Goal: Task Accomplishment & Management: Complete application form

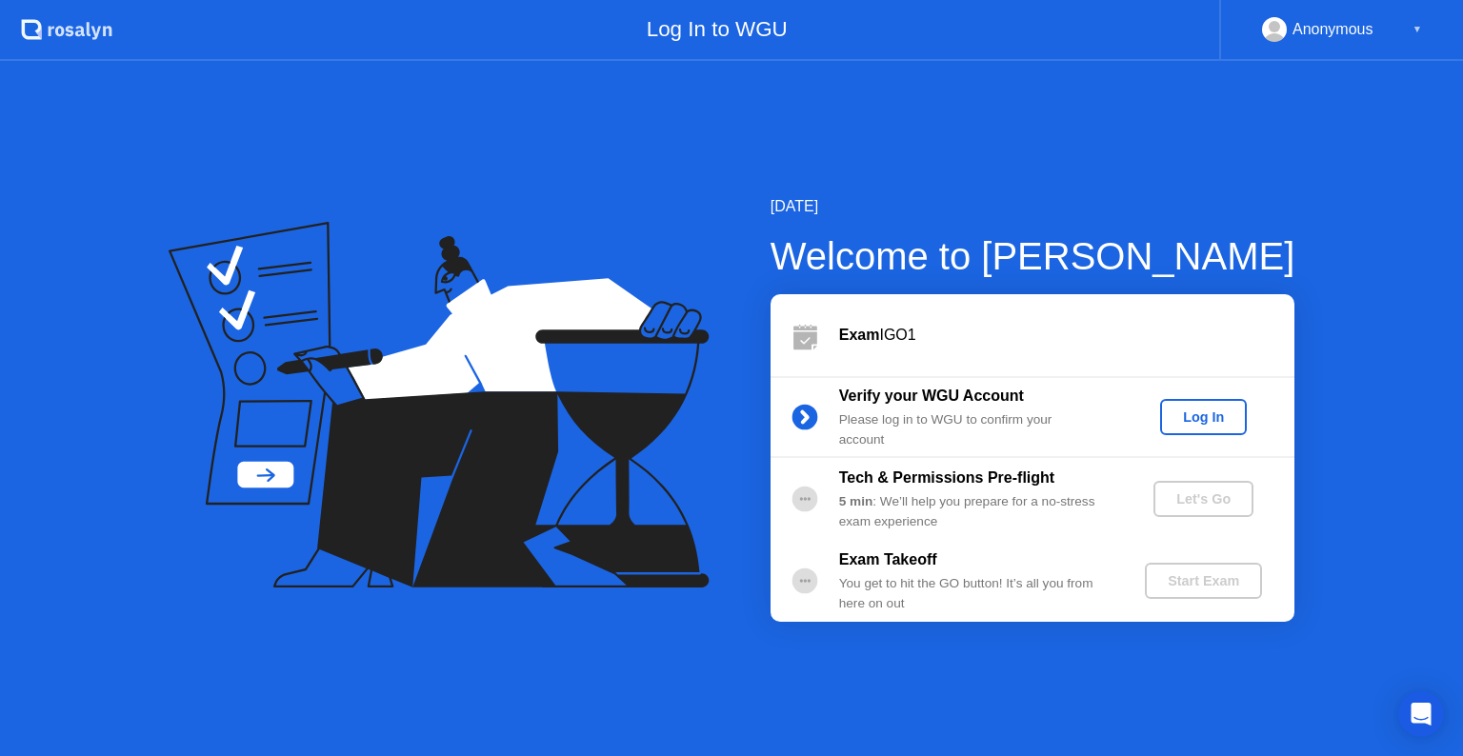
click at [1223, 425] on div "Log In" at bounding box center [1203, 417] width 71 height 15
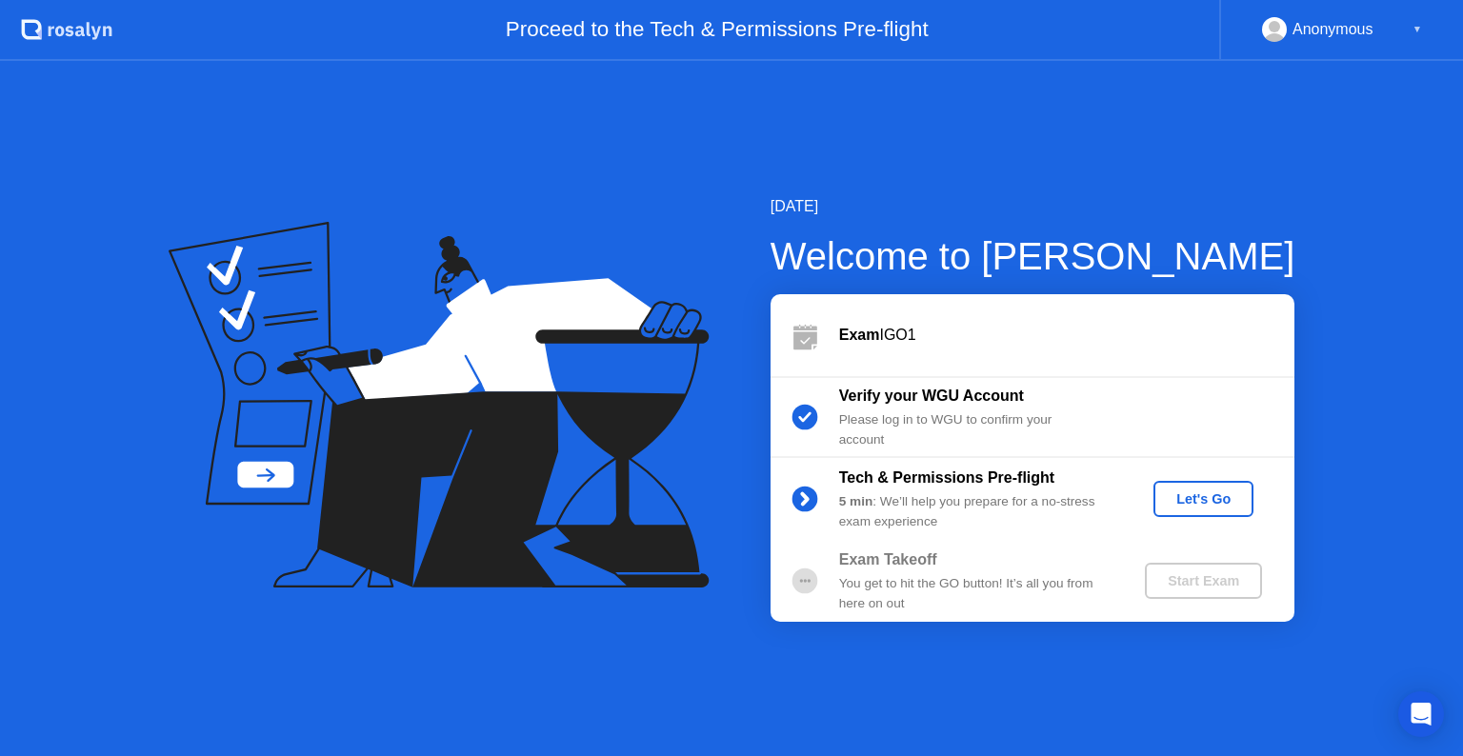
click at [1213, 506] on div "Let's Go" at bounding box center [1203, 498] width 85 height 15
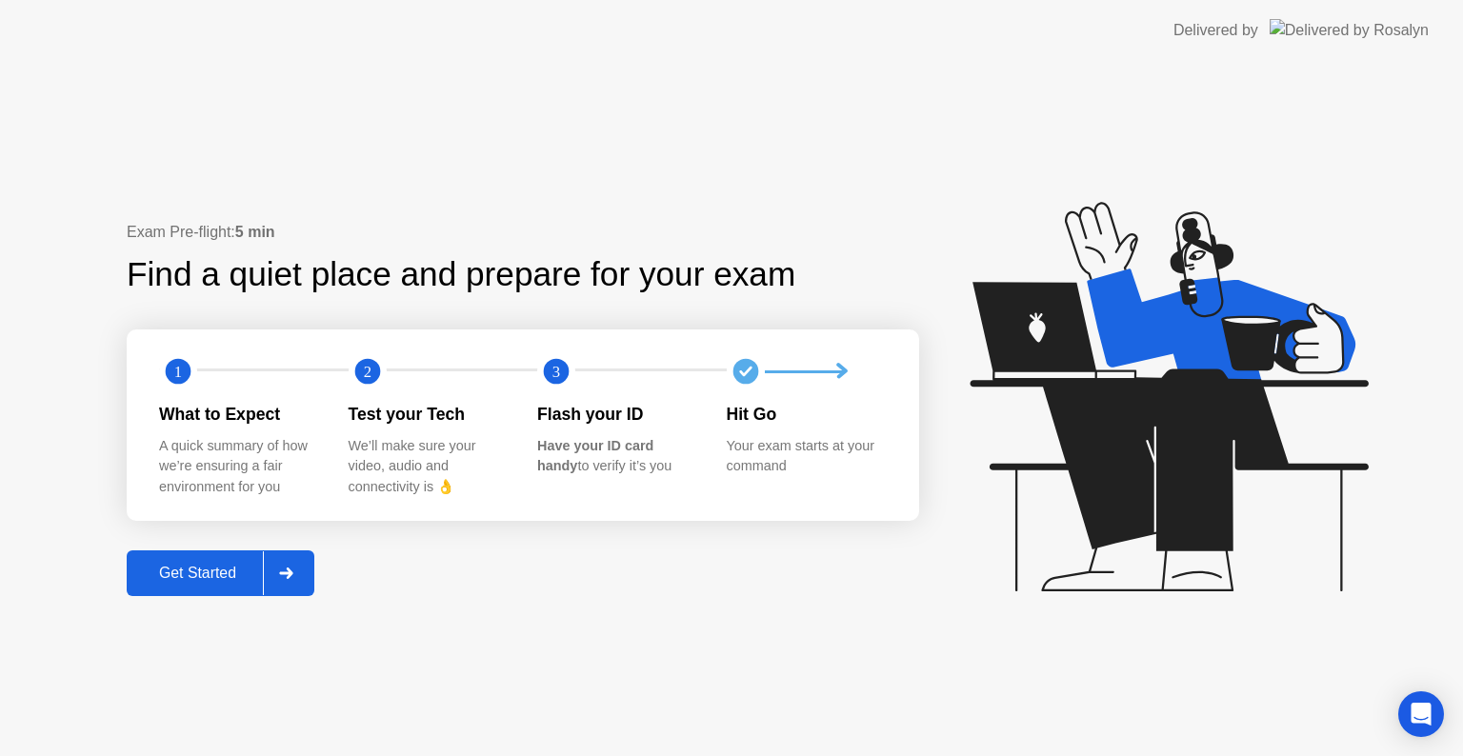
click at [210, 582] on div "Get Started" at bounding box center [197, 573] width 130 height 17
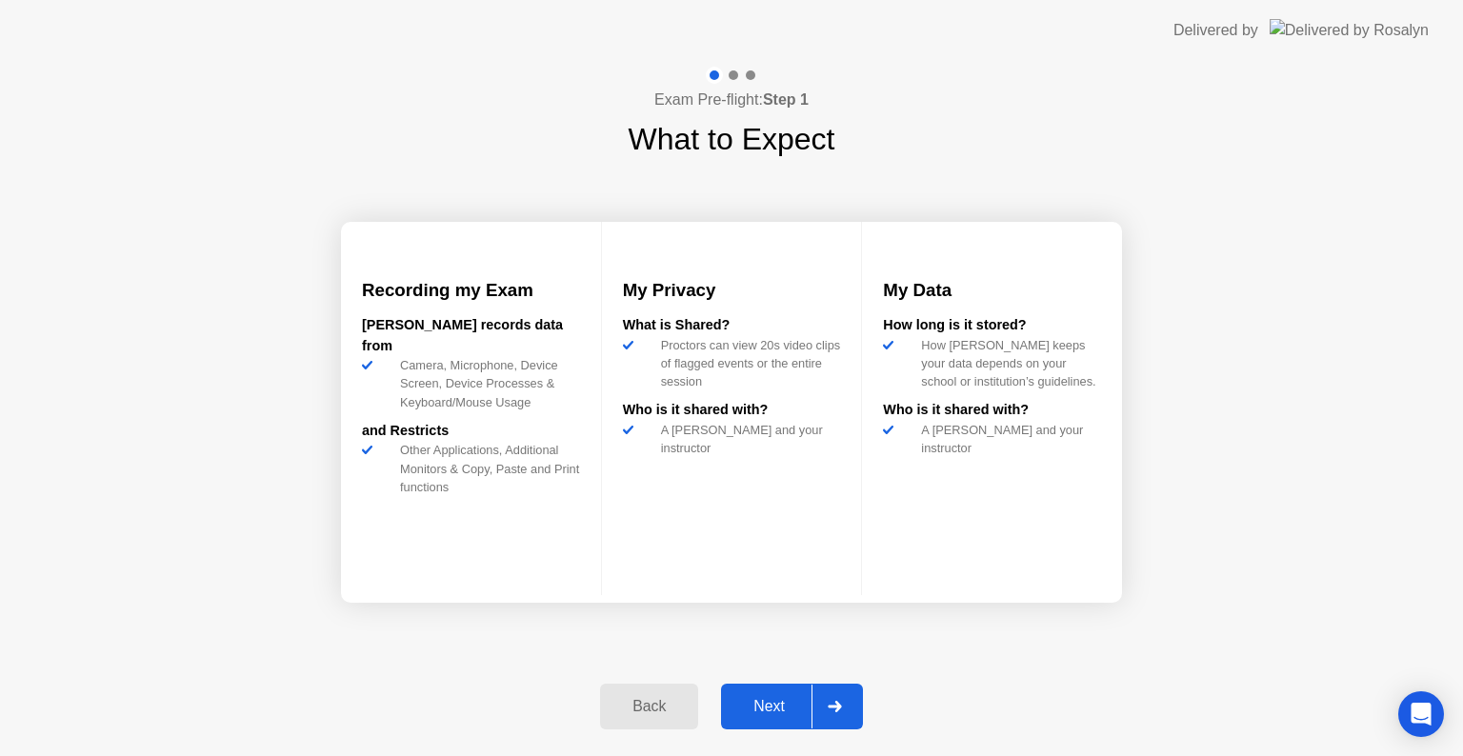
click at [762, 698] on div "Next" at bounding box center [769, 706] width 85 height 17
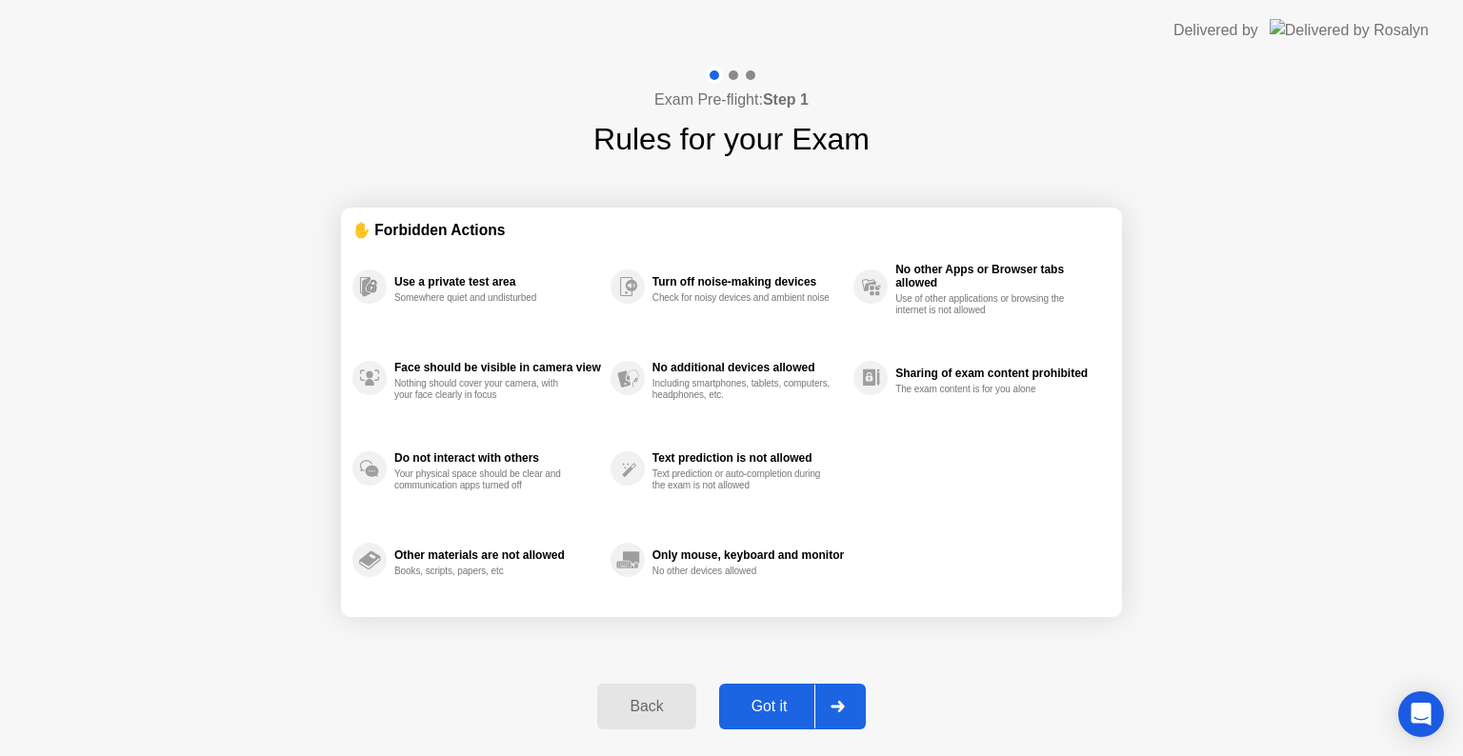
click at [800, 706] on div "Got it" at bounding box center [770, 706] width 90 height 17
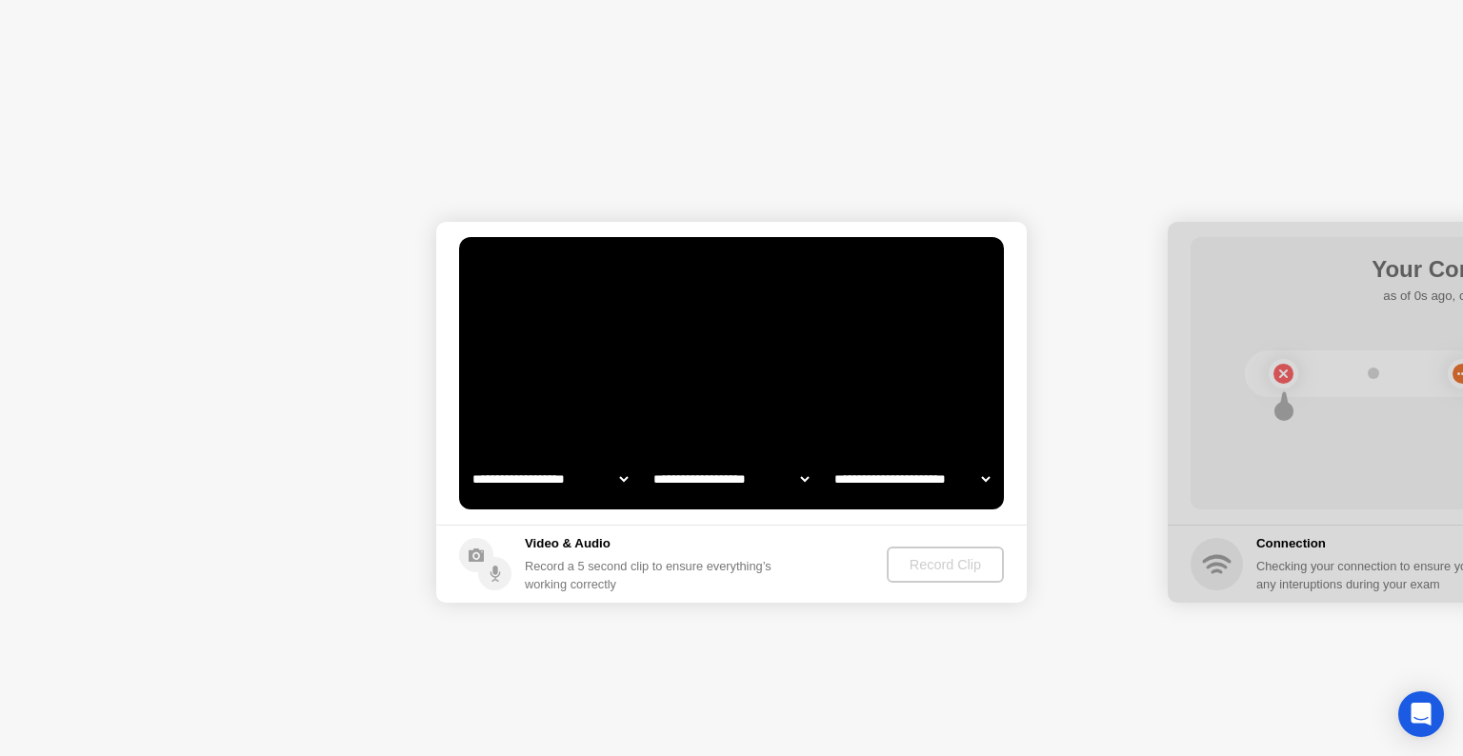
select select "**********"
select select "*******"
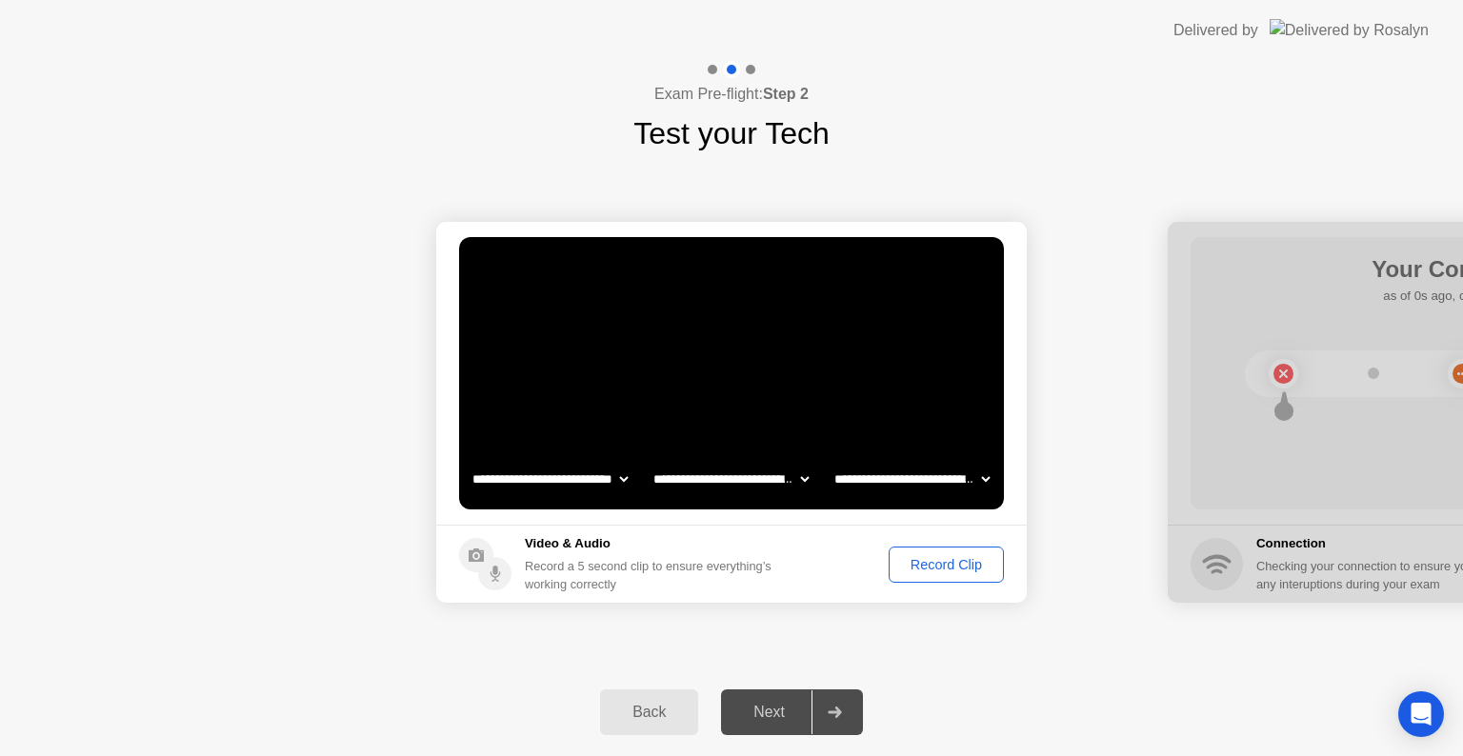
click at [914, 562] on div "Record Clip" at bounding box center [946, 564] width 102 height 15
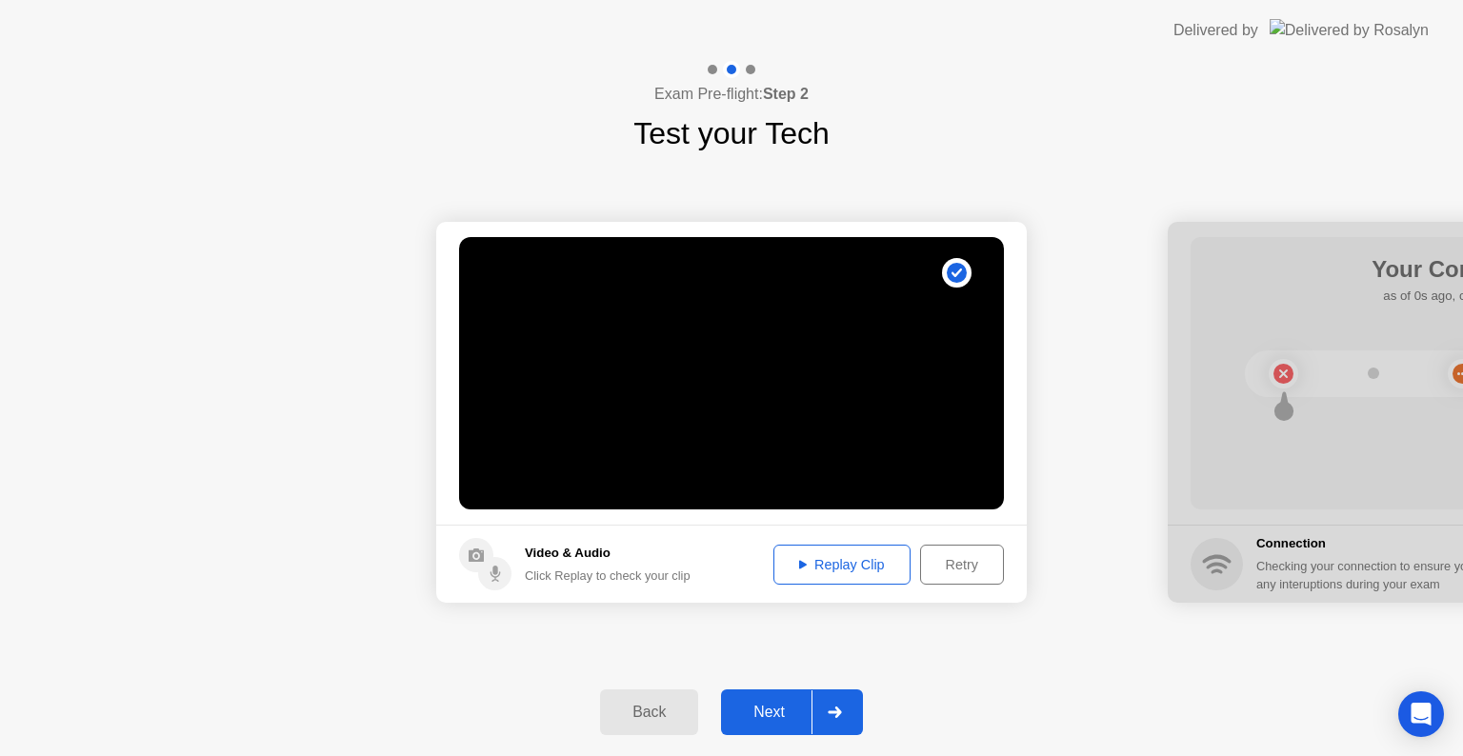
click at [841, 574] on button "Replay Clip" at bounding box center [841, 565] width 137 height 40
click at [947, 557] on div "Retry" at bounding box center [962, 564] width 70 height 15
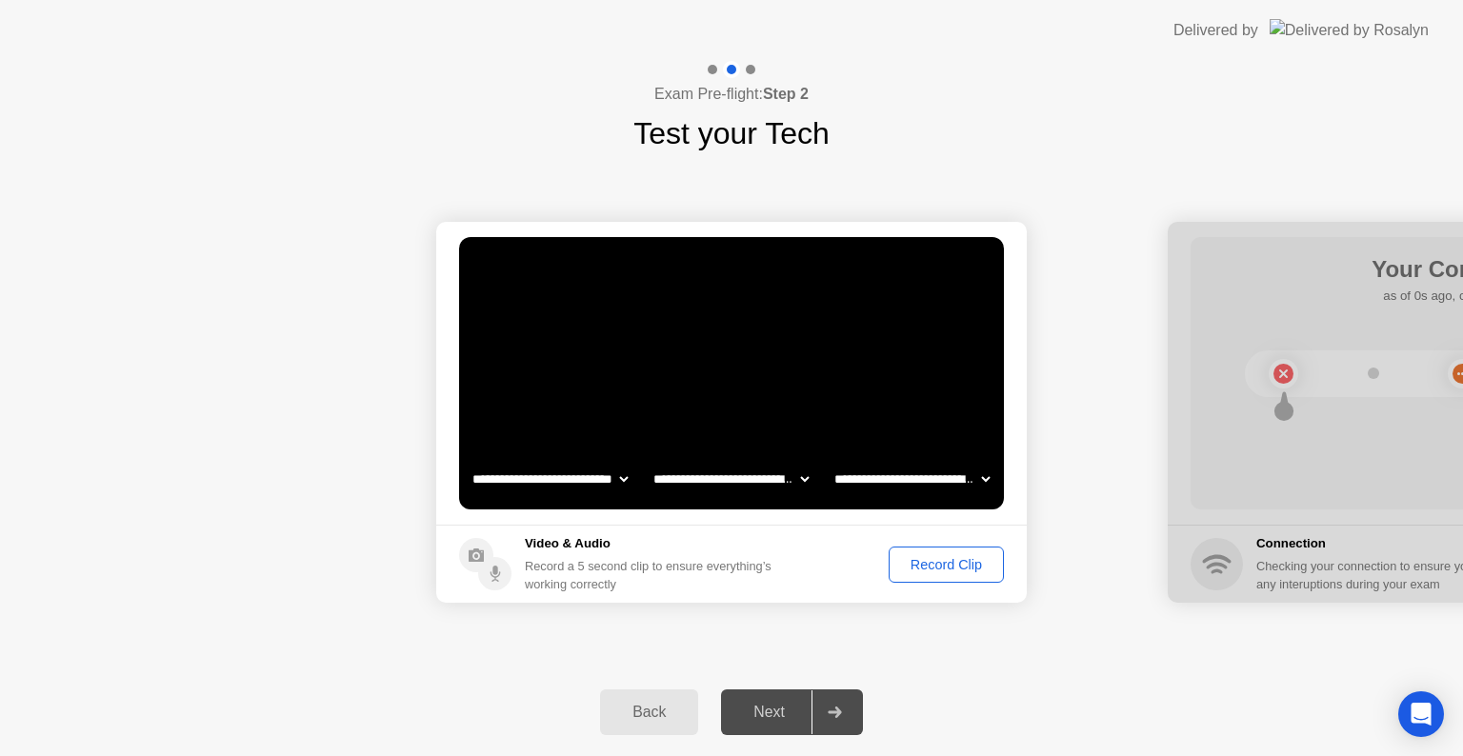
click at [933, 564] on div "Record Clip" at bounding box center [946, 564] width 102 height 15
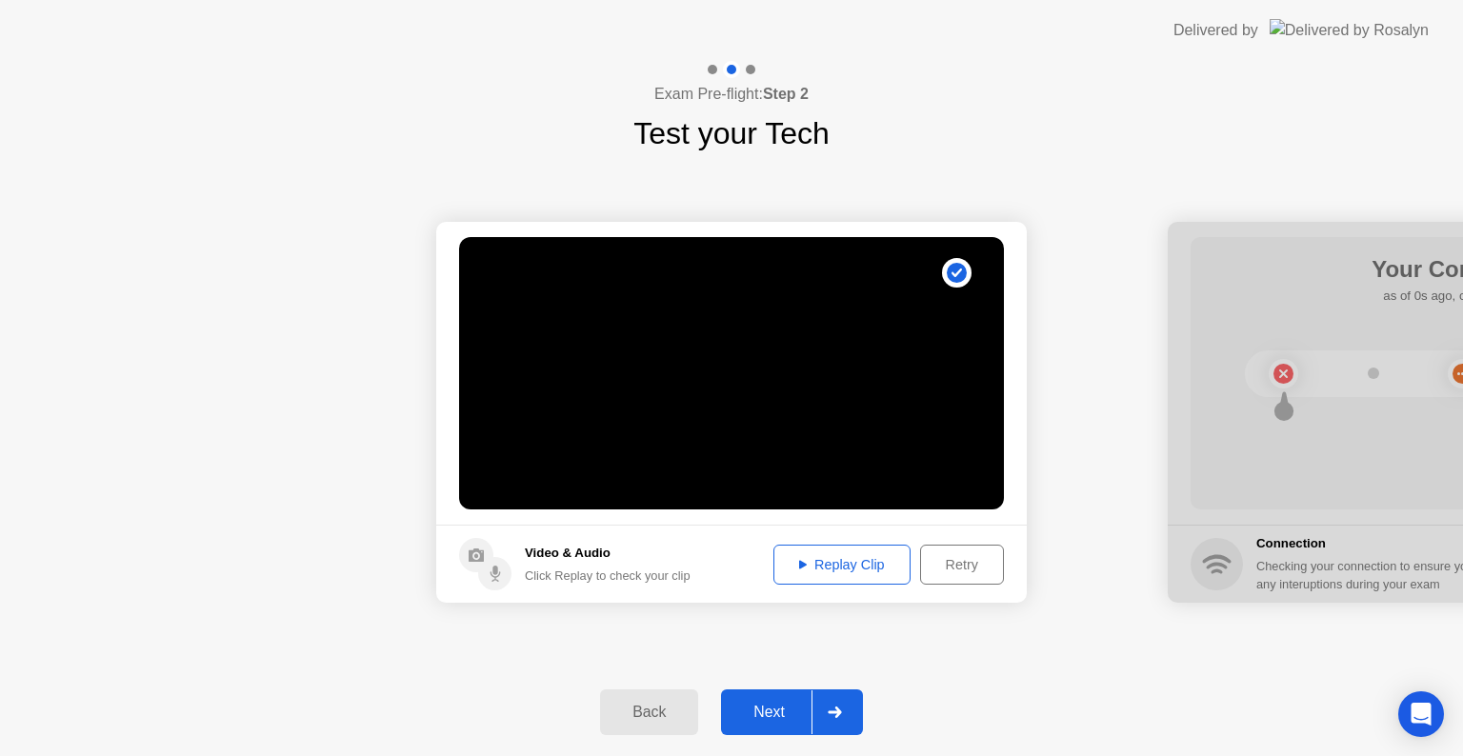
click at [854, 575] on button "Replay Clip" at bounding box center [841, 565] width 137 height 40
click at [789, 724] on button "Next" at bounding box center [792, 713] width 142 height 46
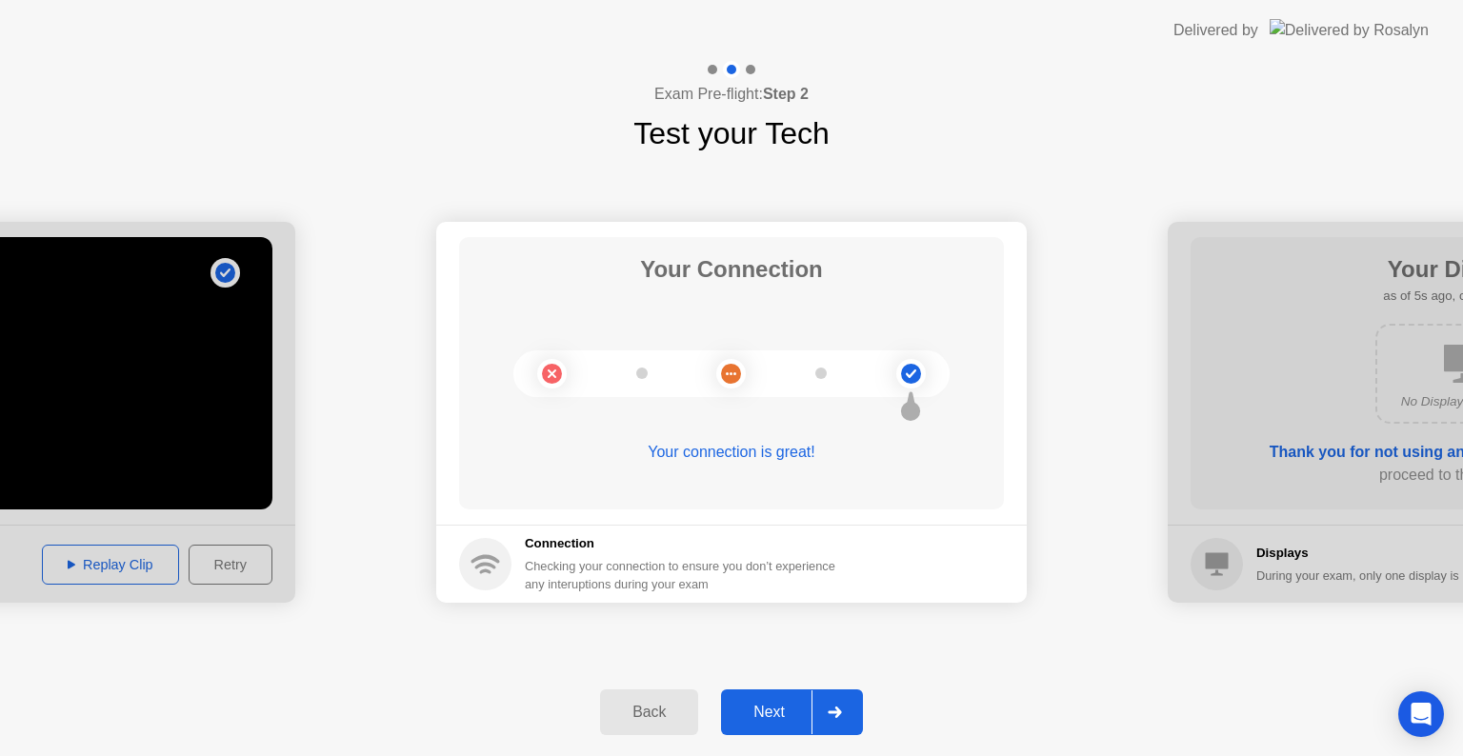
click at [787, 721] on div "Next" at bounding box center [769, 712] width 85 height 17
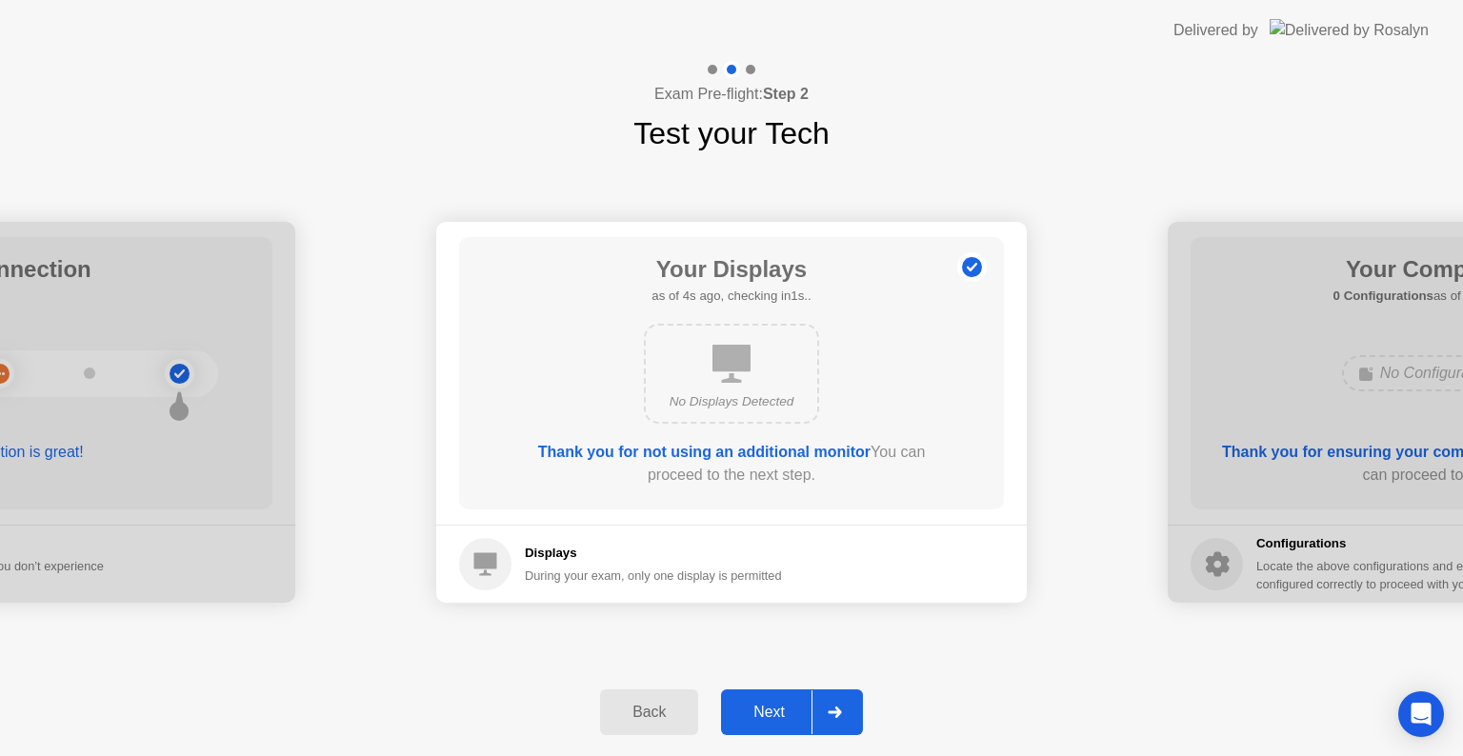
click at [787, 721] on div "Next" at bounding box center [769, 712] width 85 height 17
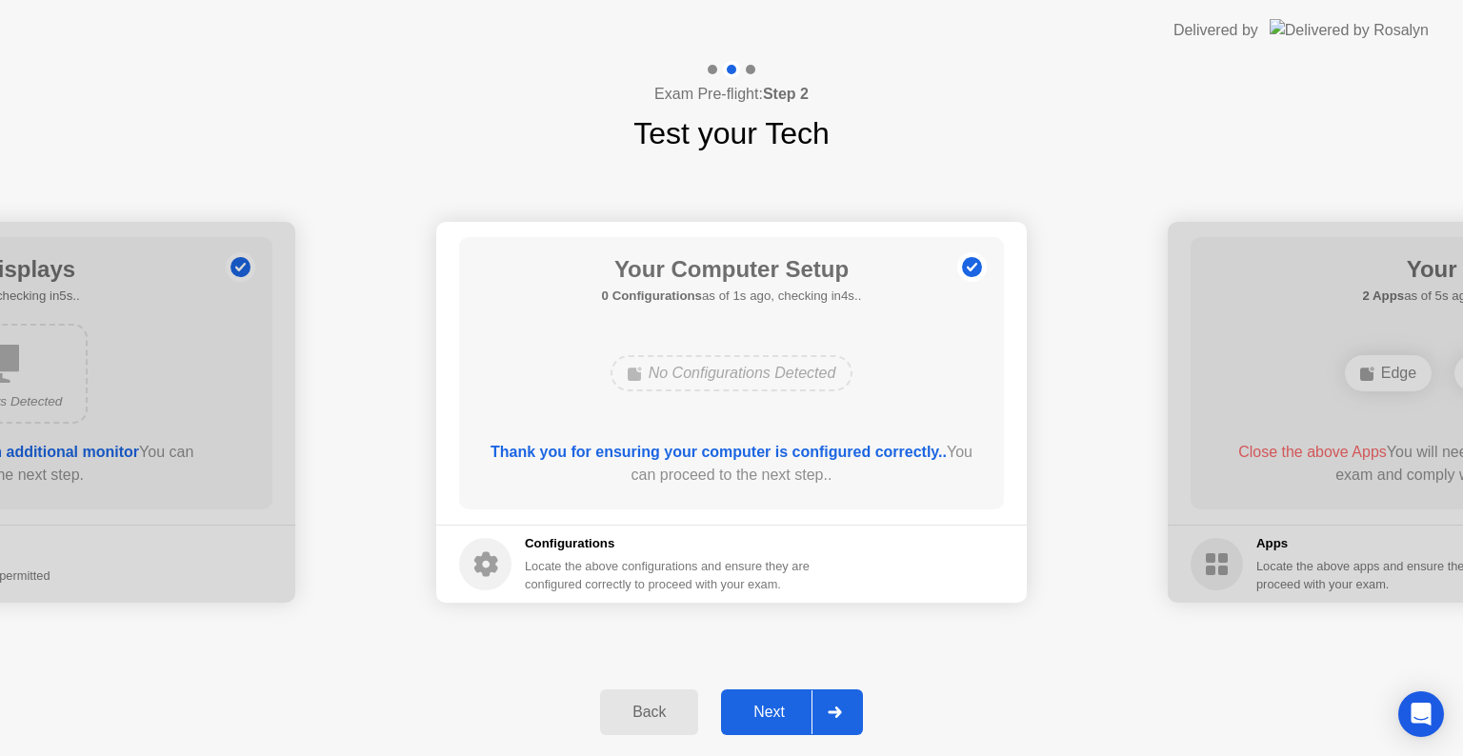
click at [787, 721] on div "Next" at bounding box center [769, 712] width 85 height 17
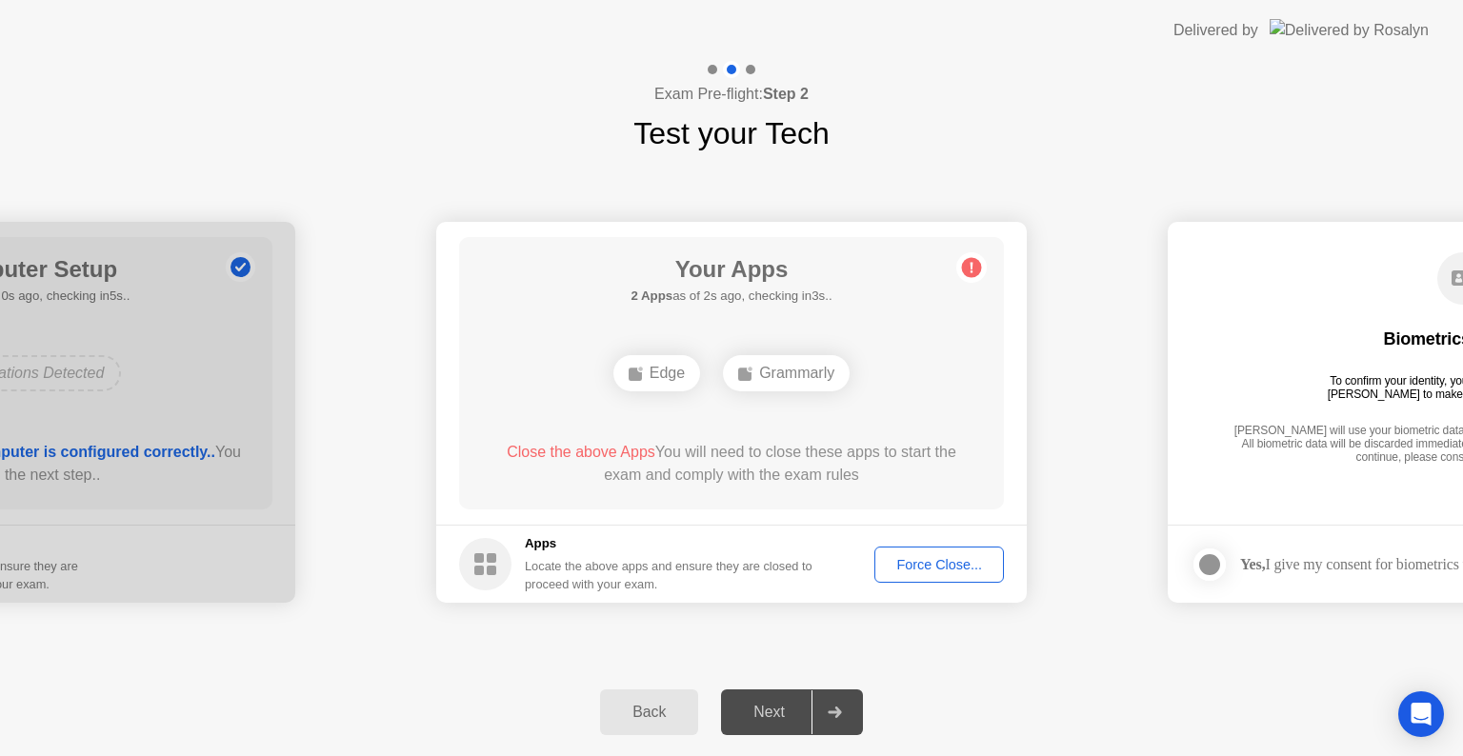
click at [957, 570] on div "Force Close..." at bounding box center [939, 564] width 116 height 15
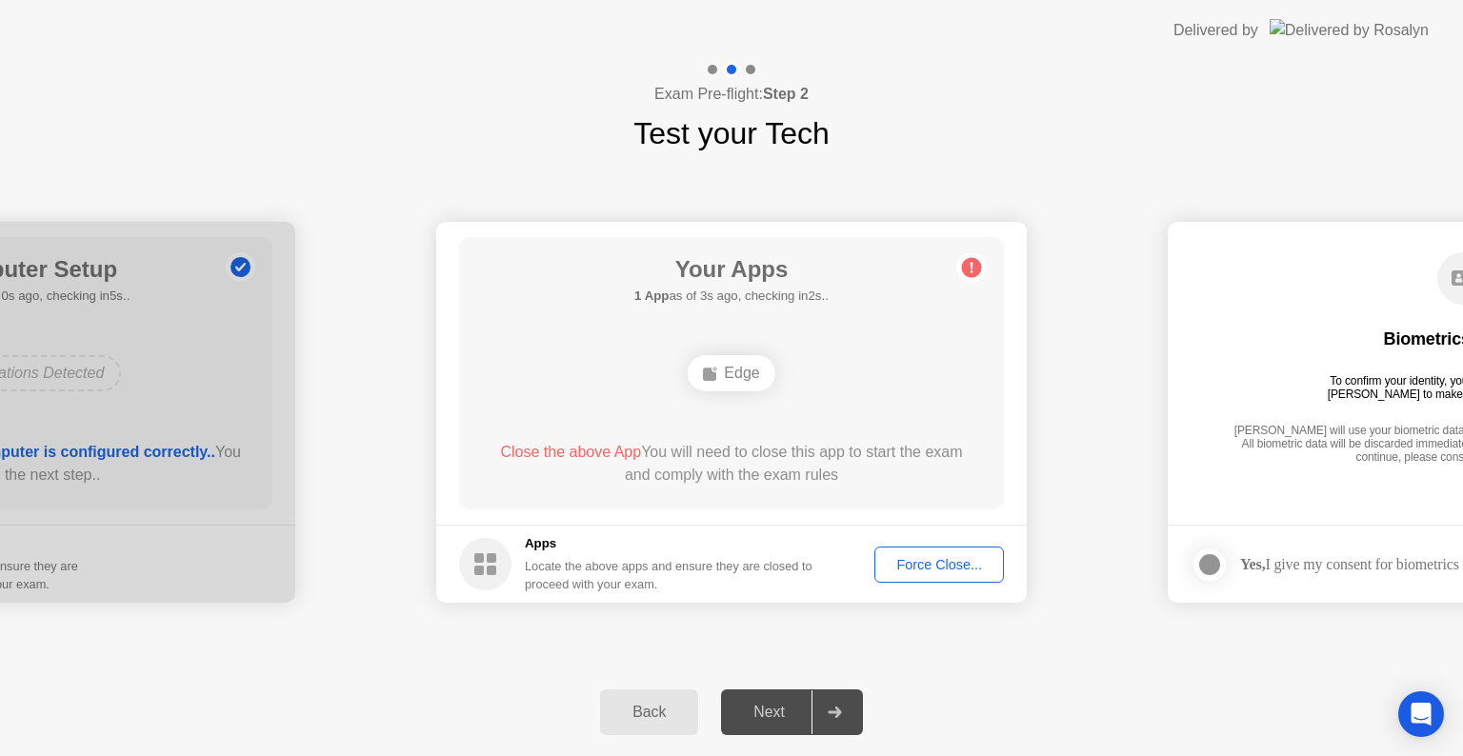
click at [947, 557] on div "Force Close..." at bounding box center [939, 564] width 116 height 15
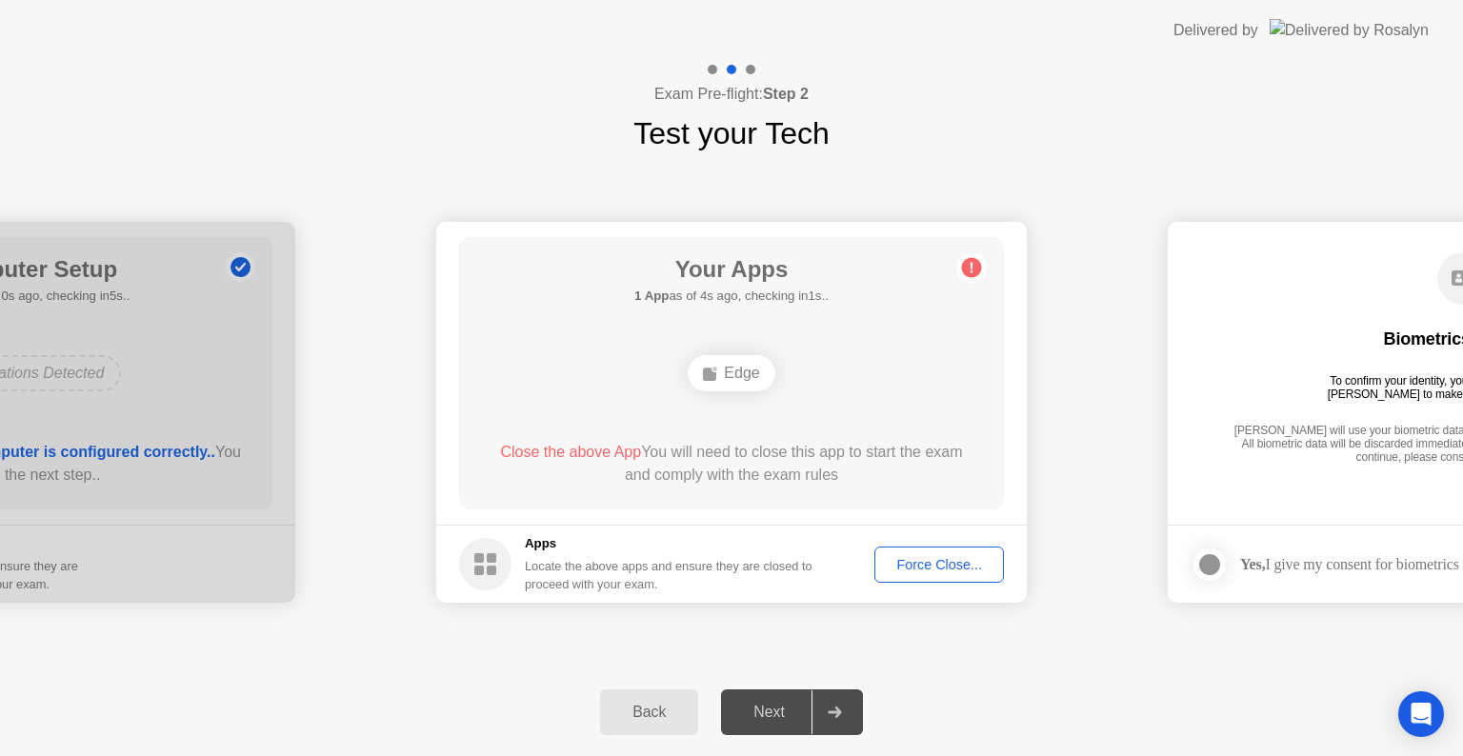
click at [930, 570] on div "Force Close..." at bounding box center [939, 564] width 116 height 15
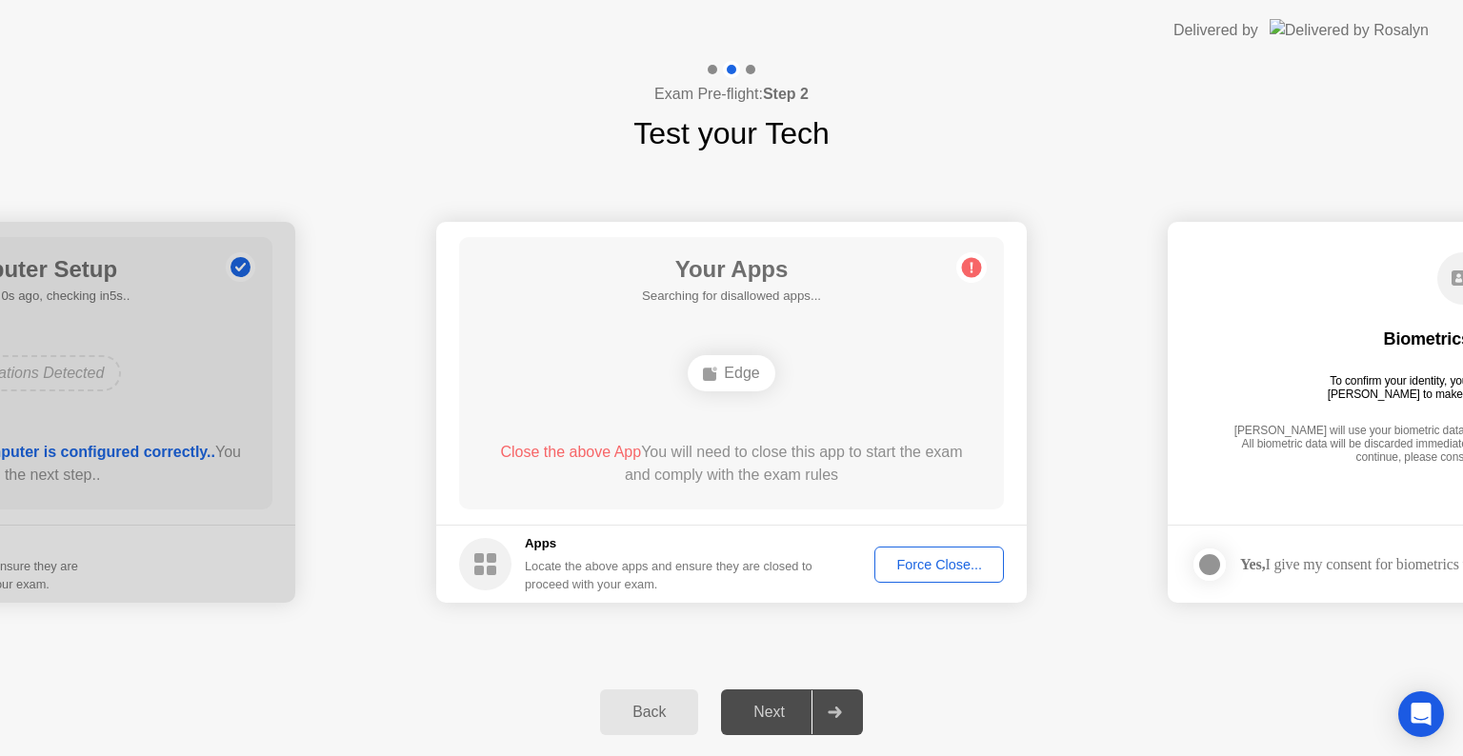
click at [900, 575] on button "Force Close..." at bounding box center [939, 565] width 130 height 36
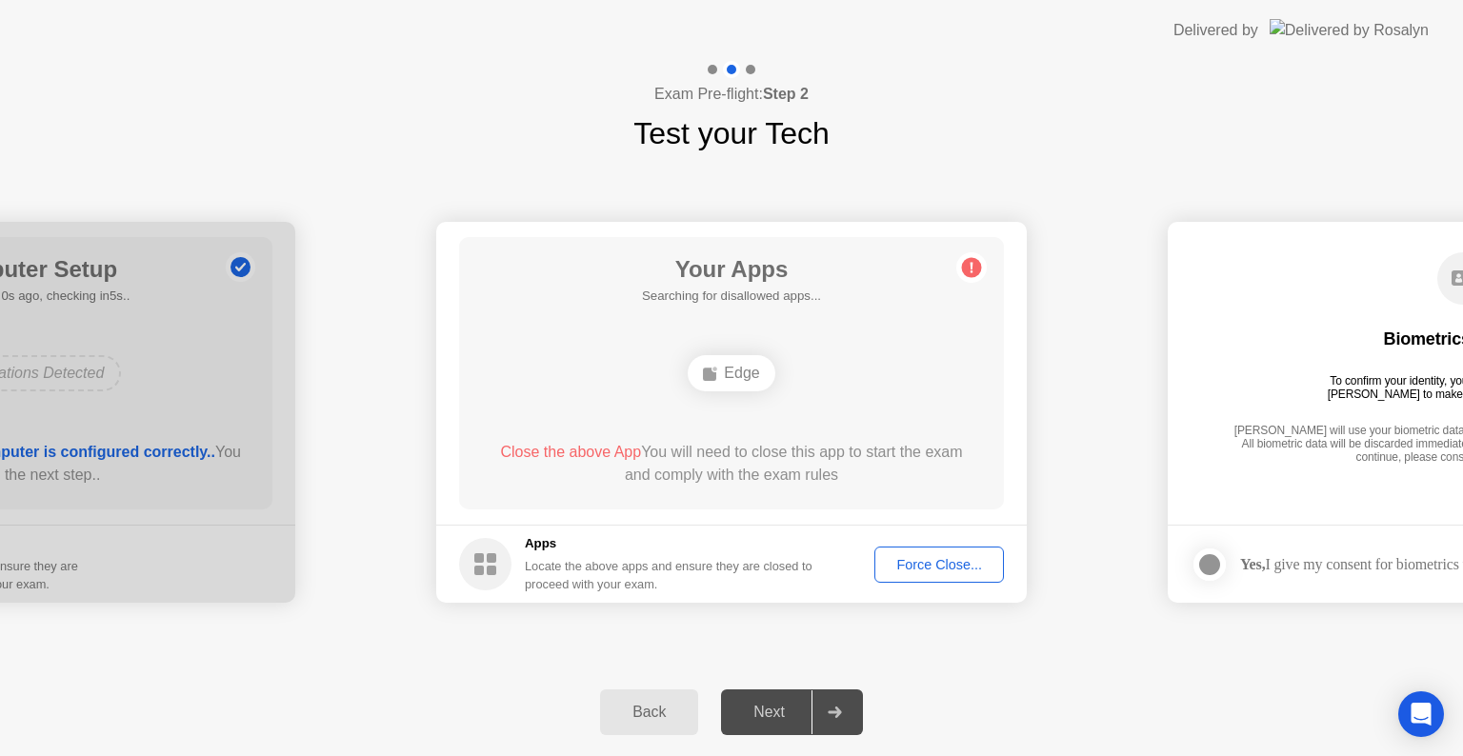
click at [771, 706] on div "Next" at bounding box center [769, 712] width 85 height 17
click at [956, 569] on div "Force Close..." at bounding box center [939, 564] width 116 height 15
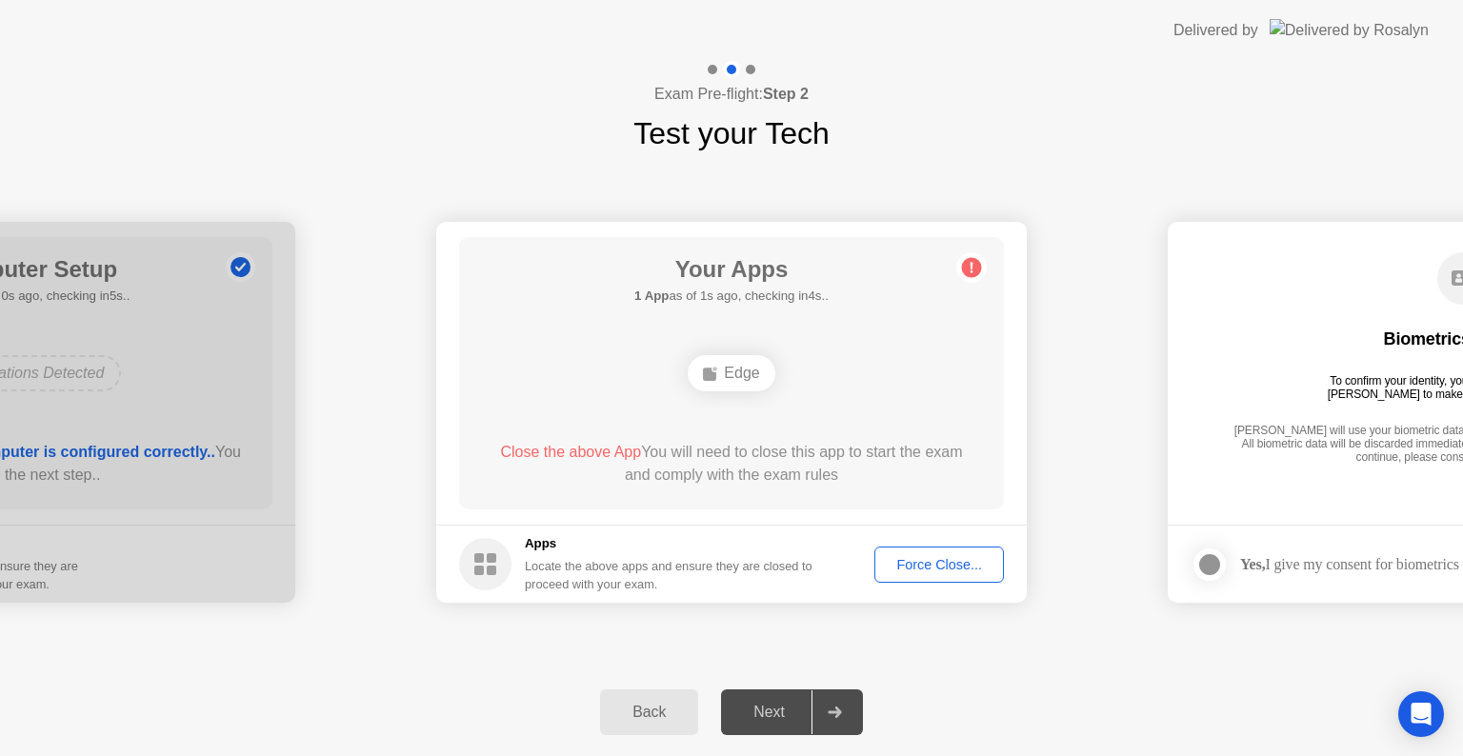
click at [1013, 686] on div "Back Next" at bounding box center [731, 713] width 1463 height 88
click at [943, 568] on div "Force Close..." at bounding box center [939, 564] width 116 height 15
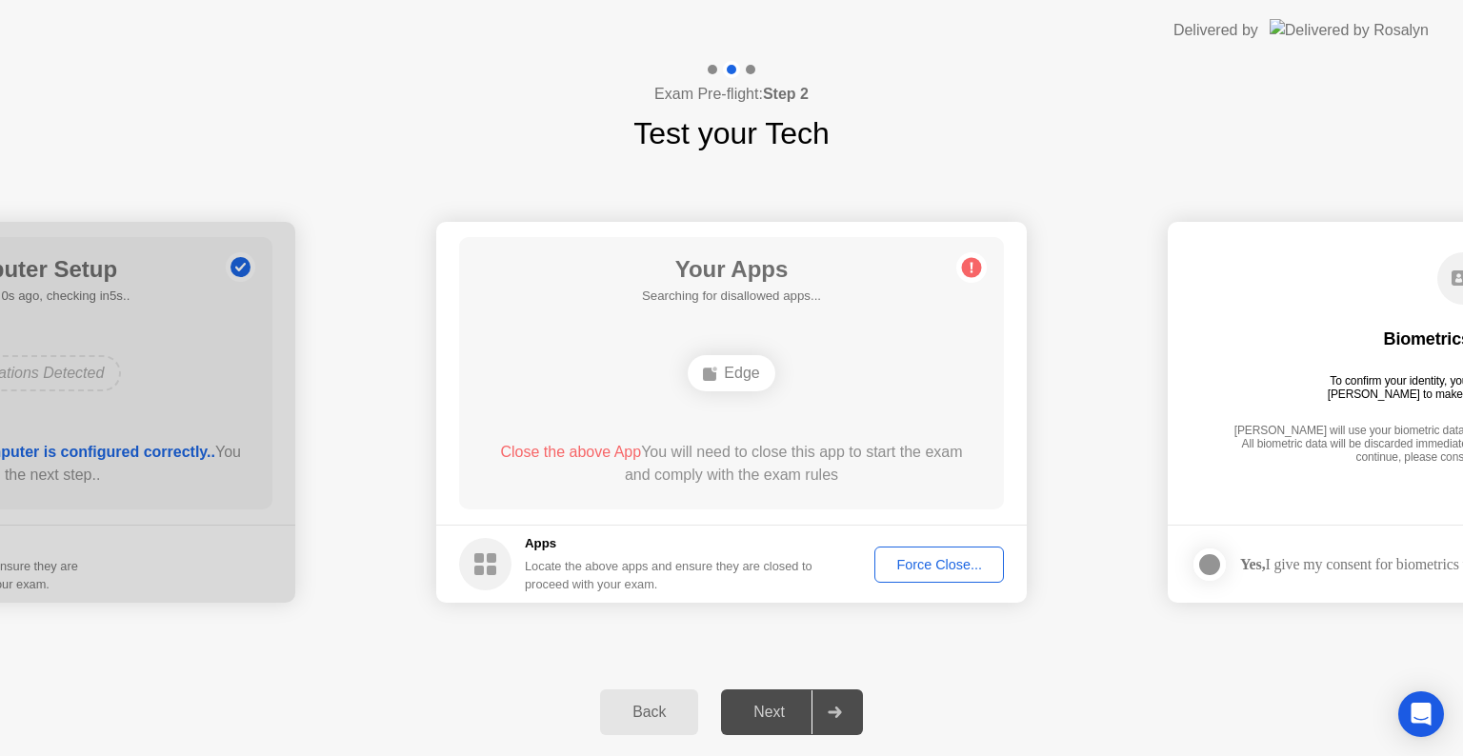
click at [735, 377] on div "Edge" at bounding box center [731, 373] width 87 height 36
click at [1301, 510] on main "Biometrics Consent To confirm your identity, your testing program requires [PER…" at bounding box center [1463, 373] width 590 height 303
click at [939, 549] on button "Force Close..." at bounding box center [939, 565] width 130 height 36
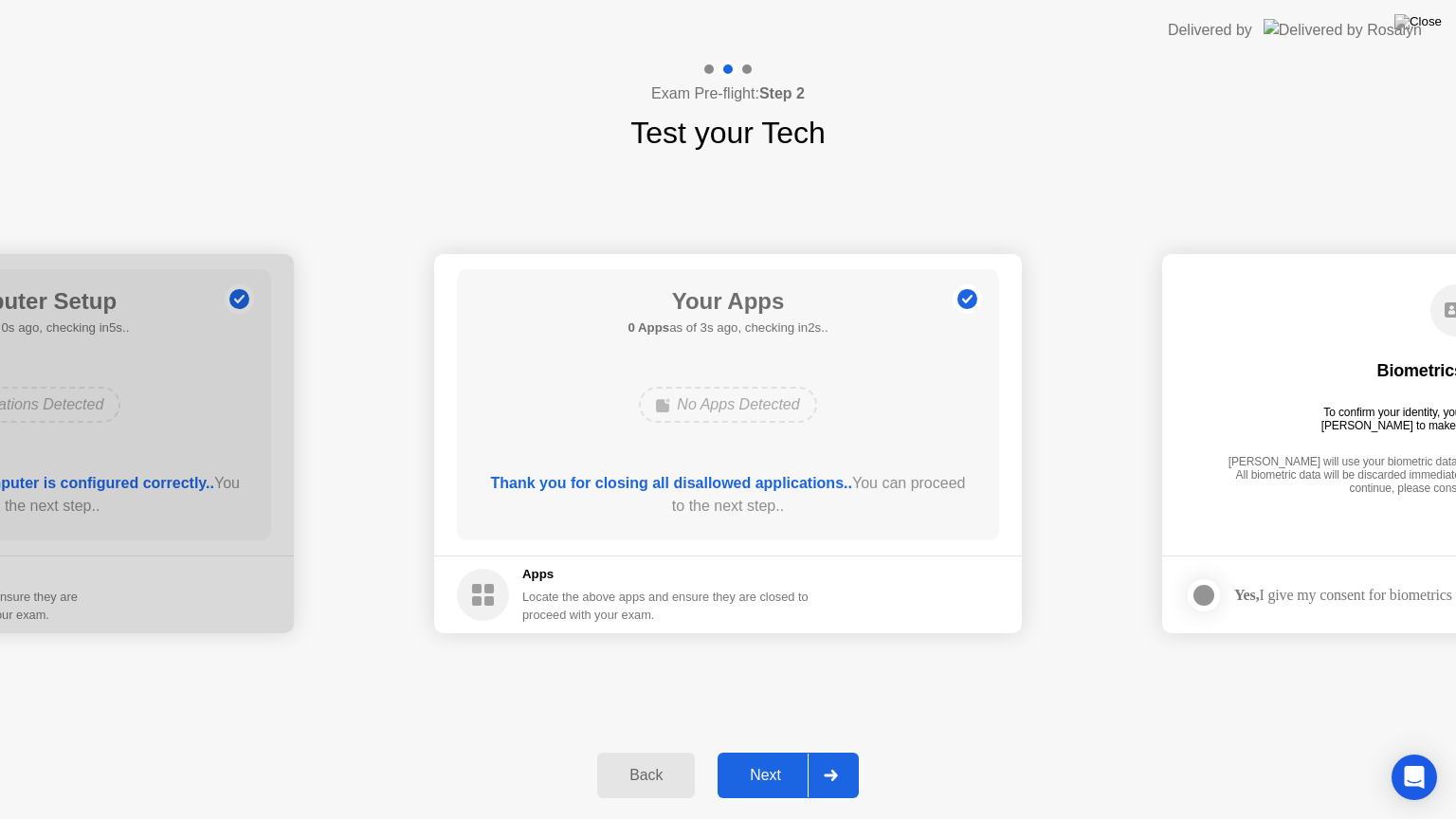
click at [747, 751] on div "Next" at bounding box center [765, 775] width 85 height 17
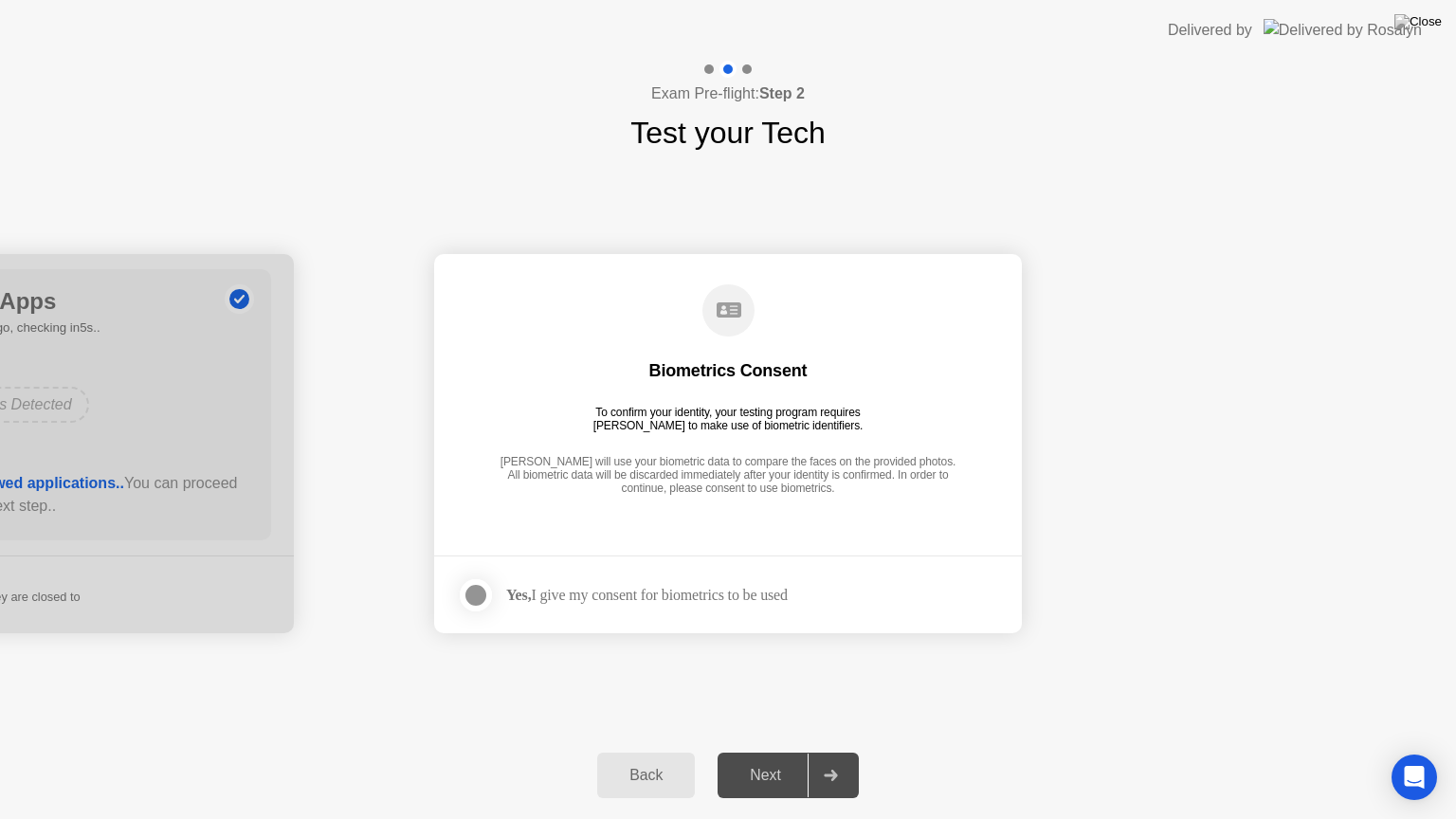
click at [745, 589] on div "Yes, I give my consent for biometrics to be used" at bounding box center [647, 595] width 282 height 18
click at [474, 591] on div at bounding box center [476, 595] width 23 height 23
click at [779, 751] on div "Next" at bounding box center [765, 775] width 85 height 17
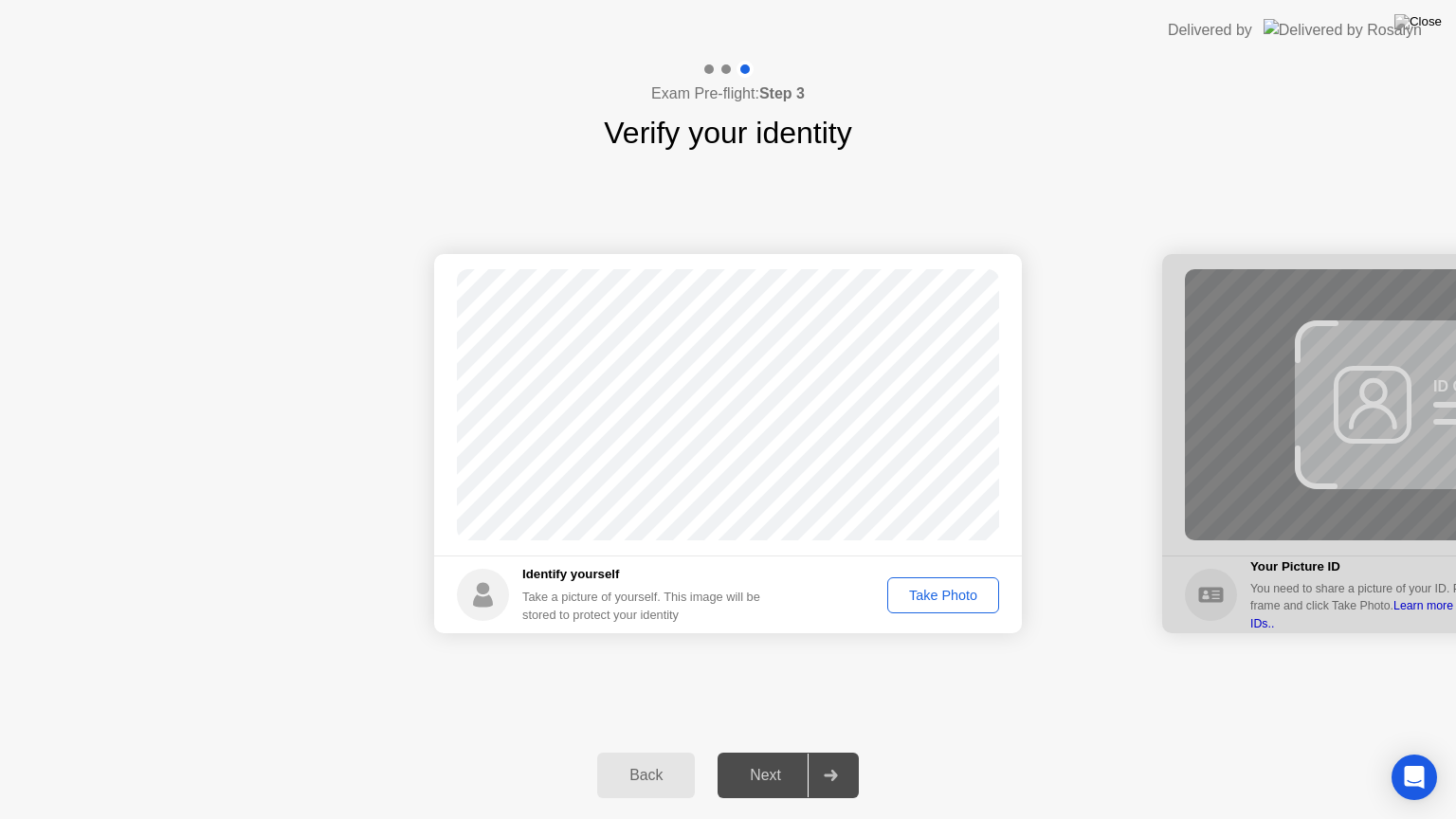
click at [918, 594] on div "Take Photo" at bounding box center [942, 594] width 99 height 15
click at [784, 751] on div "Next" at bounding box center [765, 775] width 85 height 17
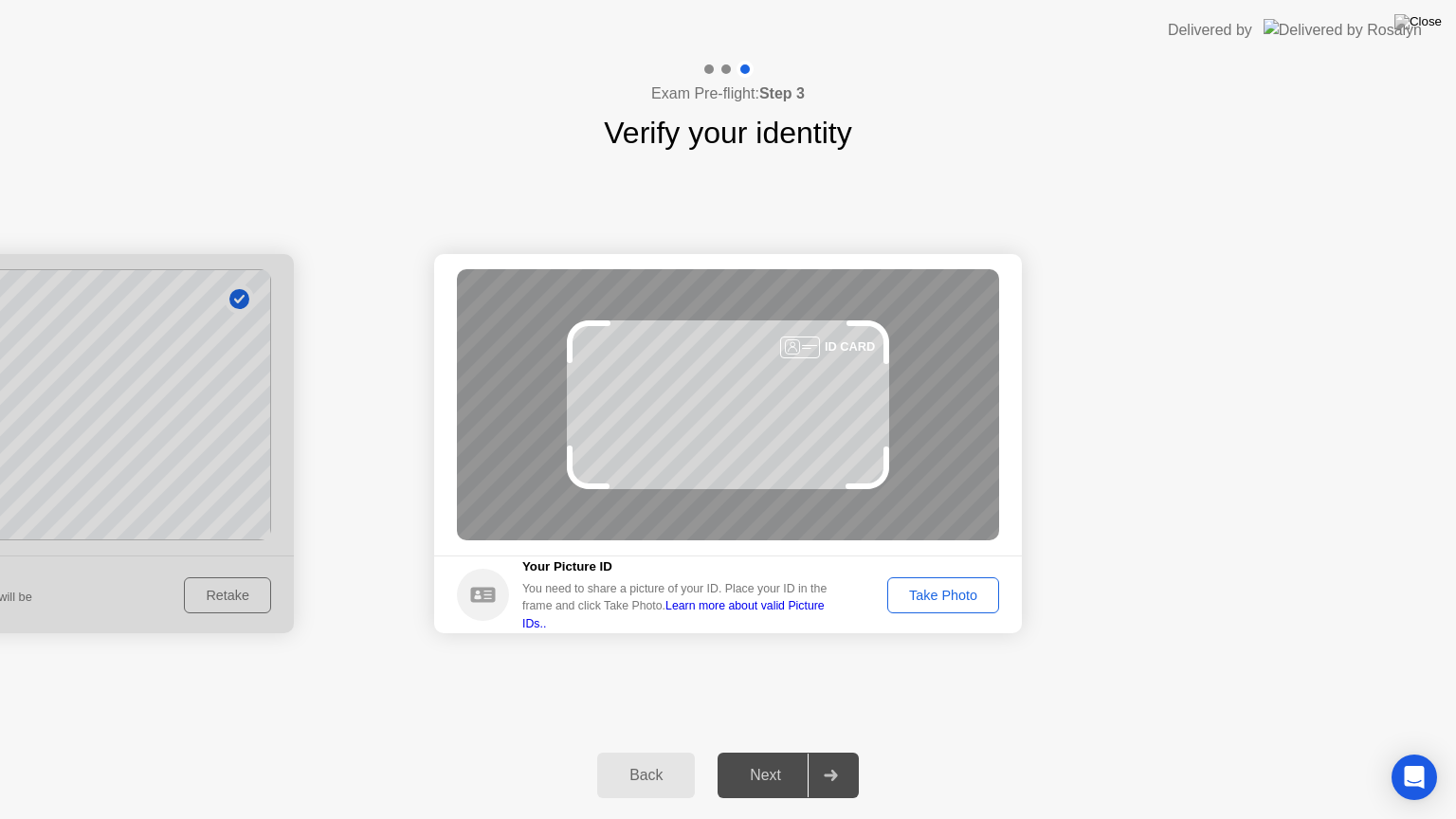
click at [957, 598] on div "Take Photo" at bounding box center [942, 594] width 99 height 15
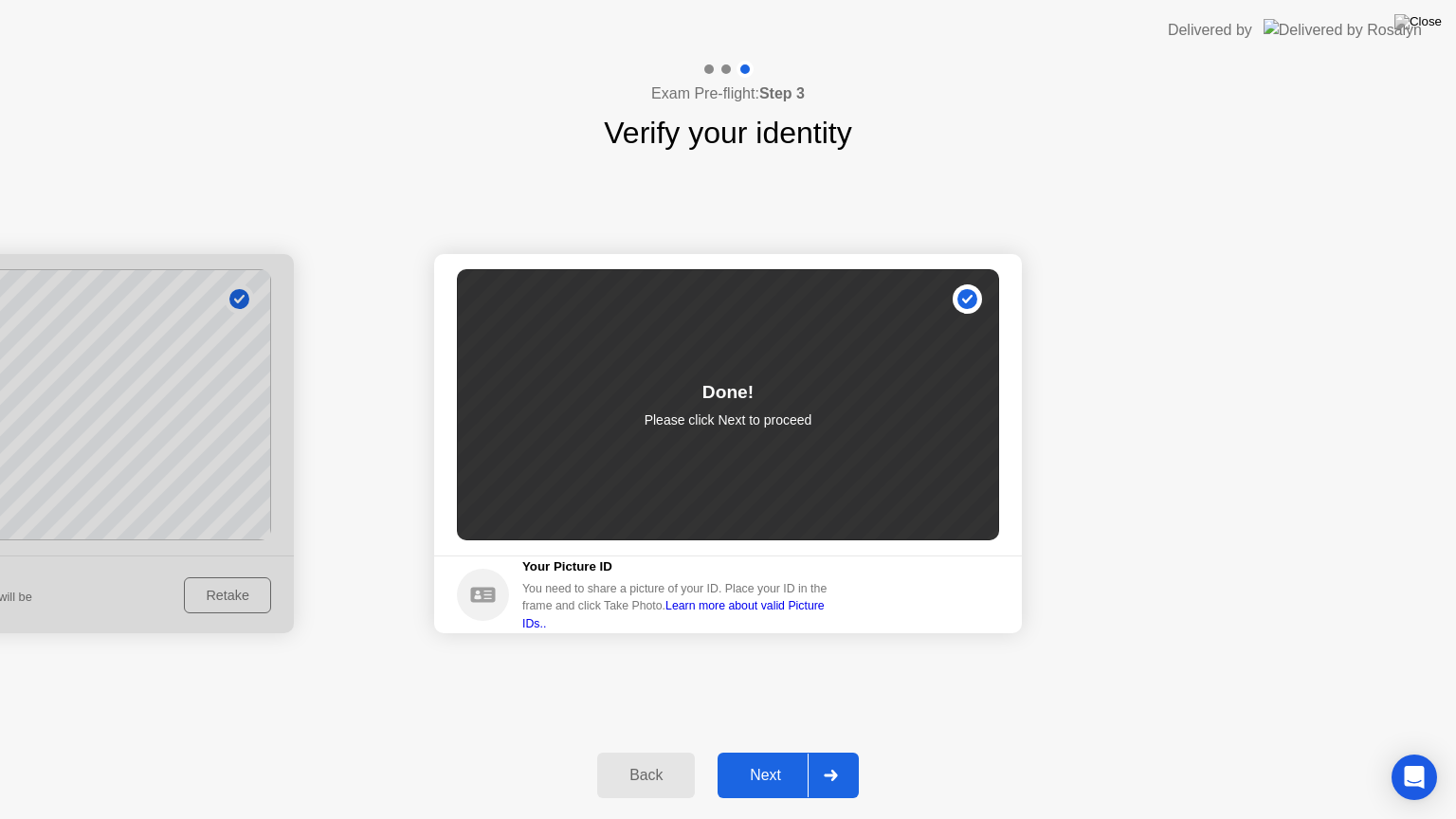
click at [755, 751] on div "Next" at bounding box center [765, 775] width 85 height 17
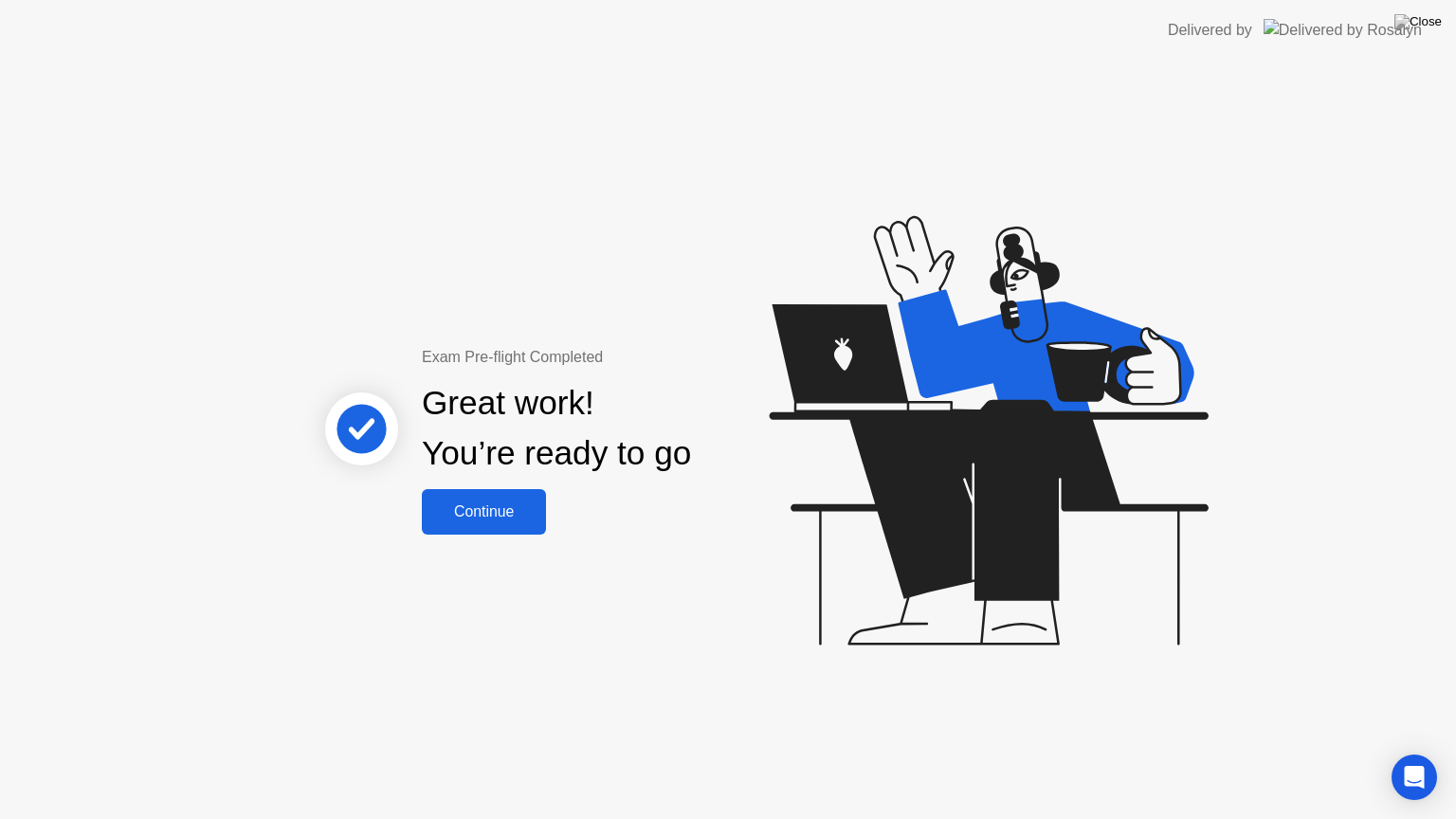
click at [520, 504] on div "Continue" at bounding box center [484, 512] width 112 height 17
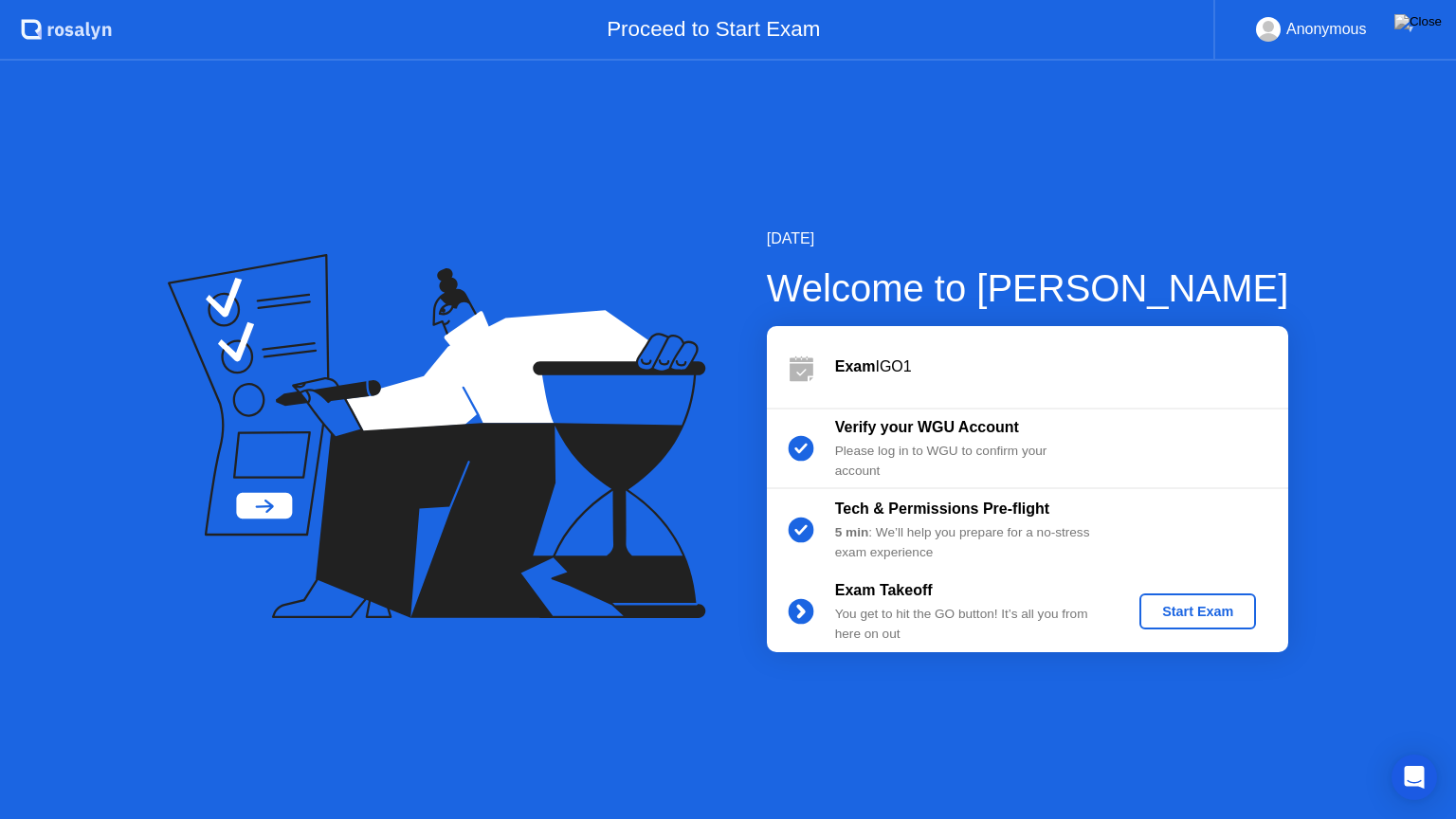
click at [1222, 617] on div "Start Exam" at bounding box center [1197, 611] width 102 height 15
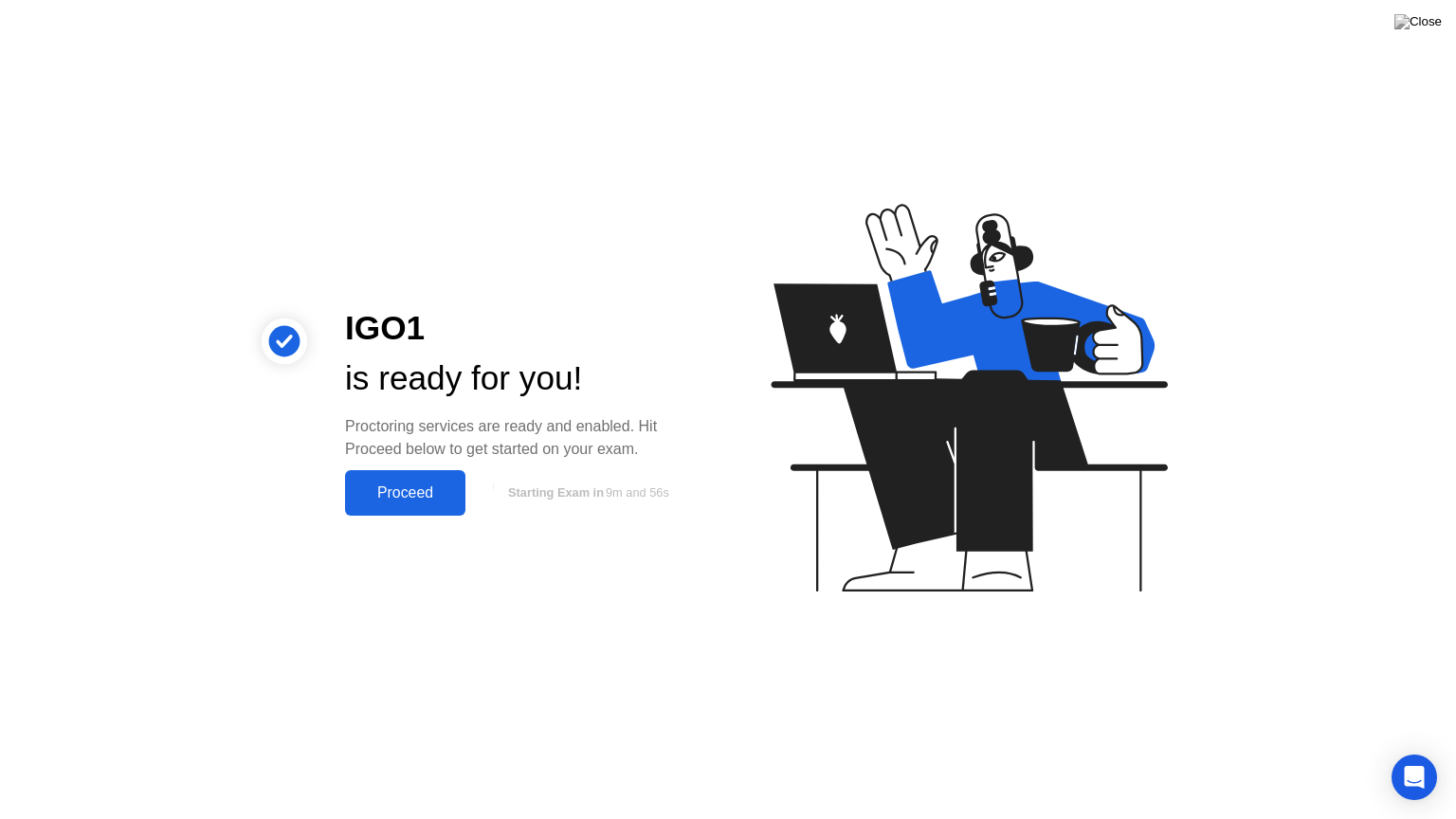
click at [402, 493] on div "Proceed" at bounding box center [405, 493] width 109 height 17
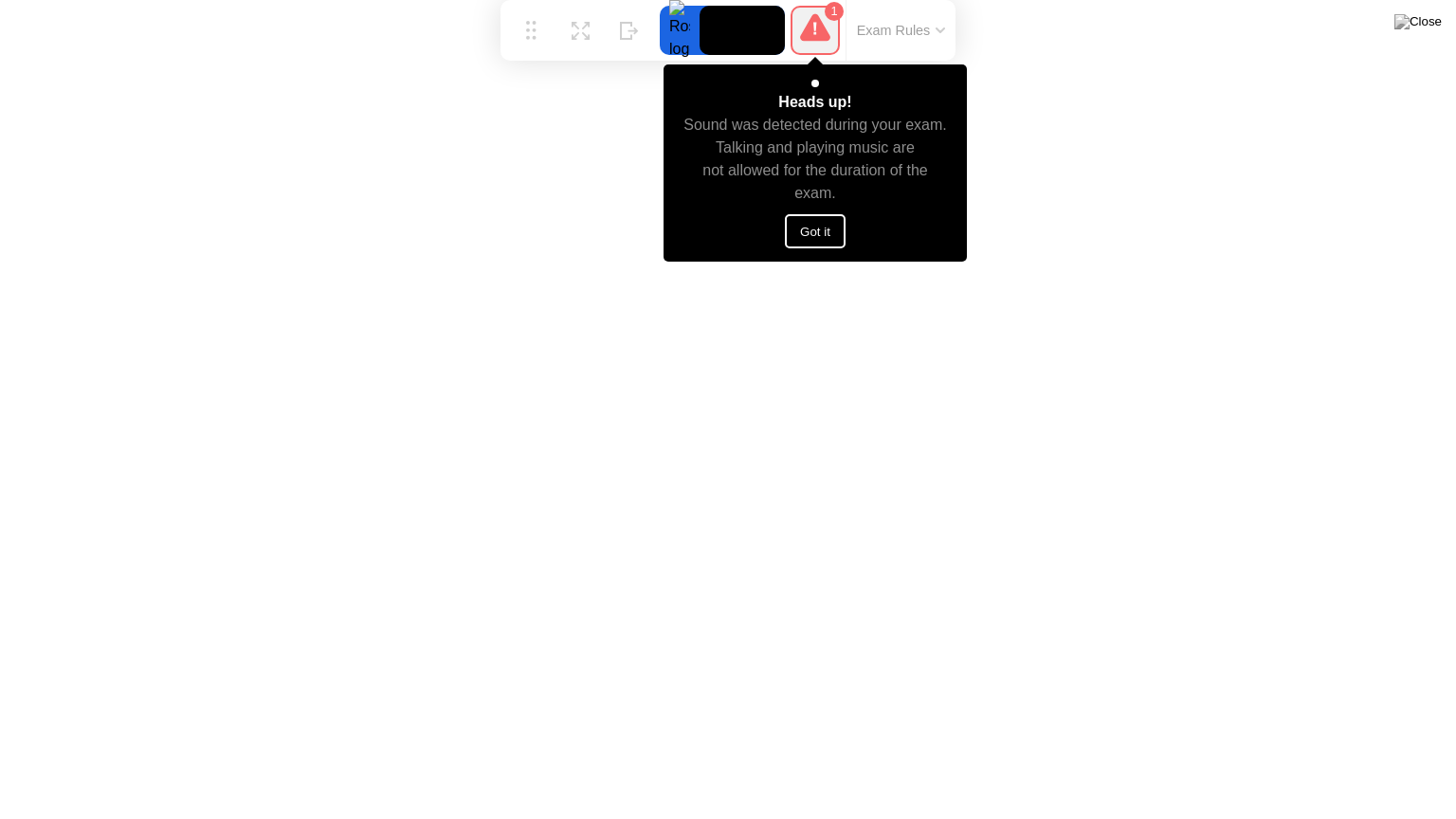
click at [830, 216] on button "Got it" at bounding box center [815, 231] width 61 height 34
